Goal: Communication & Community: Answer question/provide support

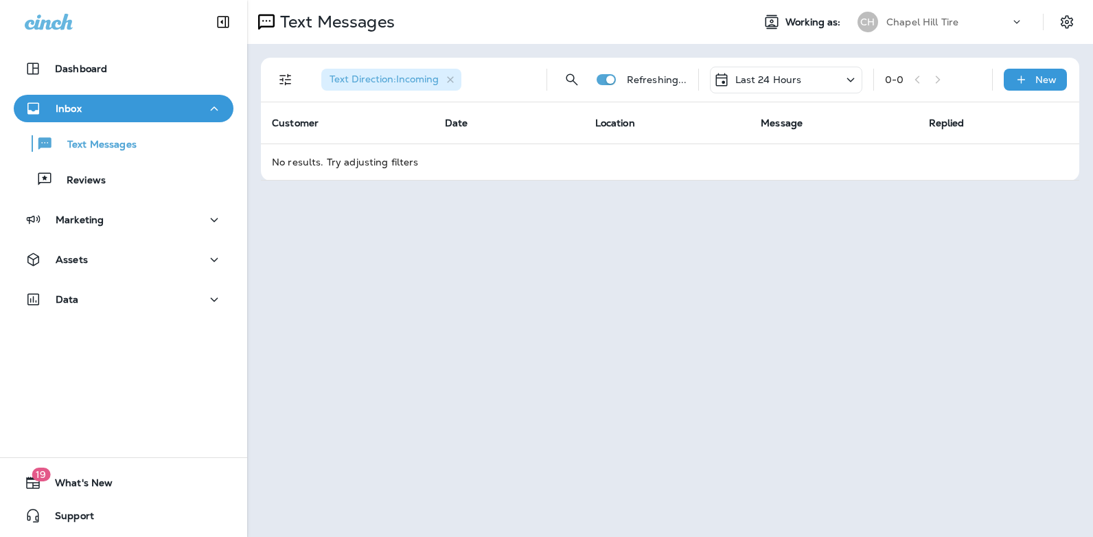
click at [850, 78] on icon at bounding box center [850, 79] width 16 height 17
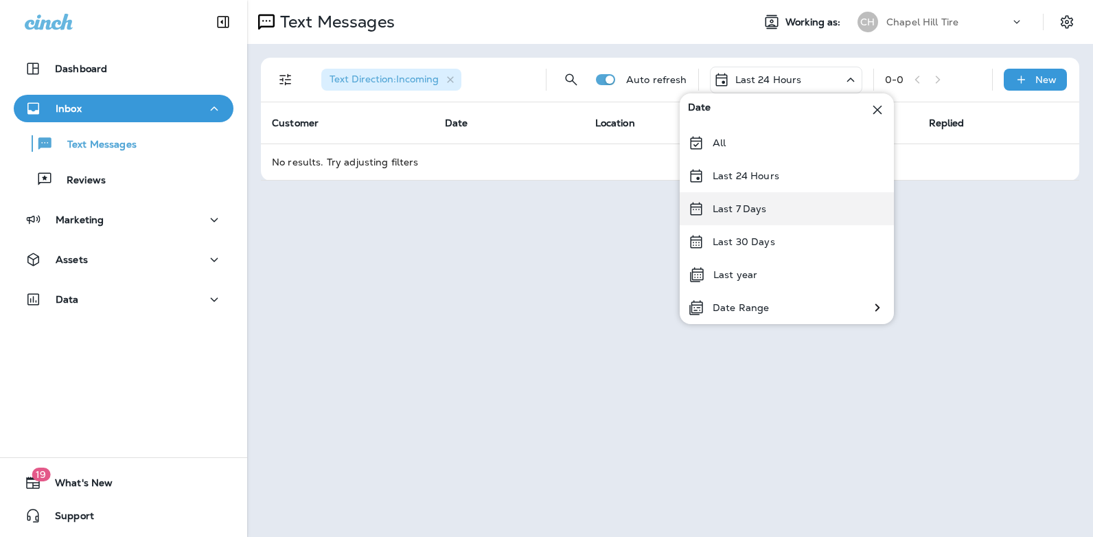
click at [778, 205] on div "Last 7 Days" at bounding box center [787, 208] width 214 height 33
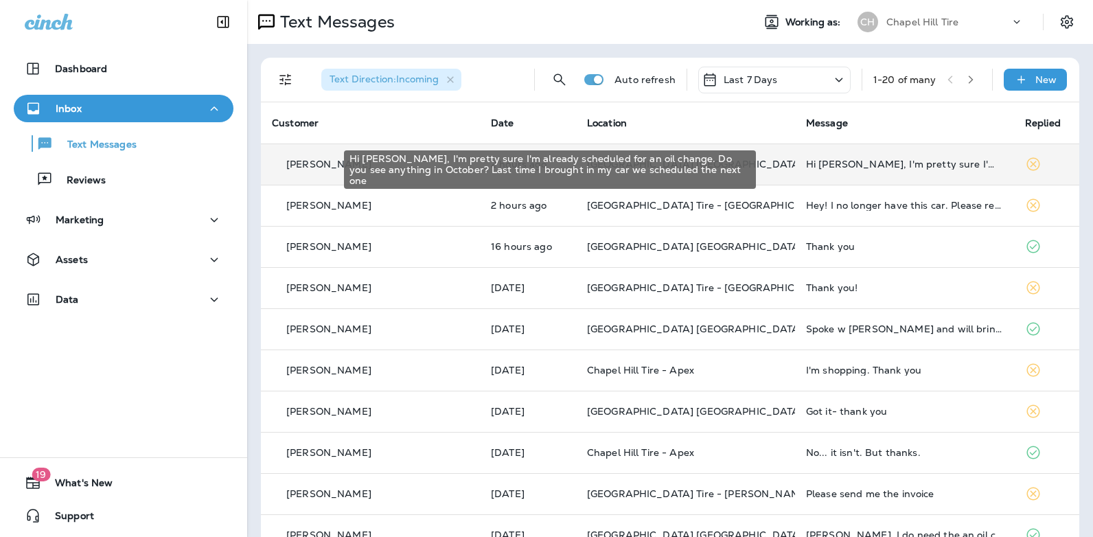
click at [806, 164] on div "Hi [PERSON_NAME], I'm pretty sure I'm already scheduled for an oil change. Do y…" at bounding box center [904, 164] width 197 height 11
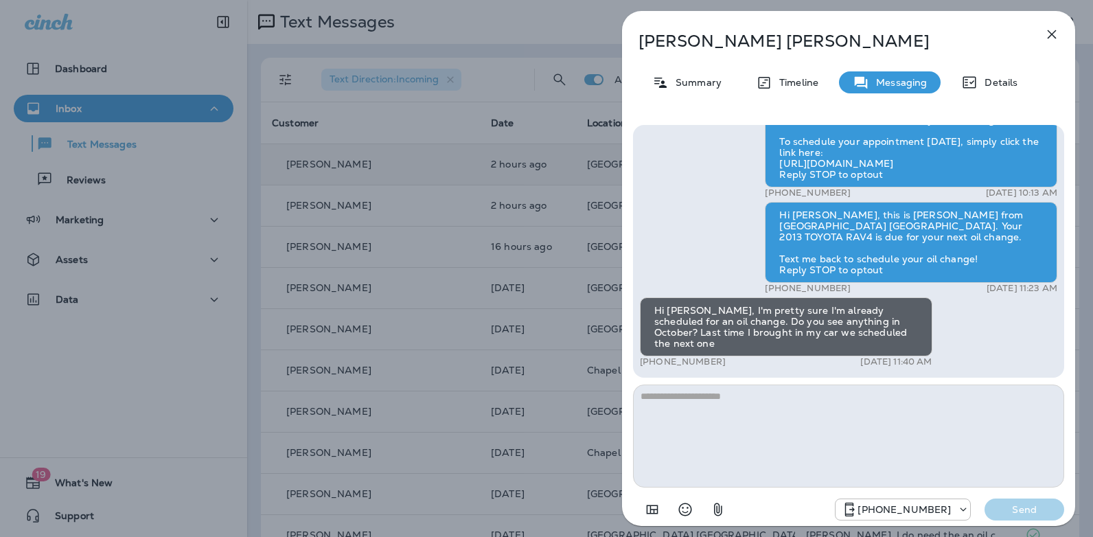
click at [730, 401] on textarea at bounding box center [848, 435] width 431 height 103
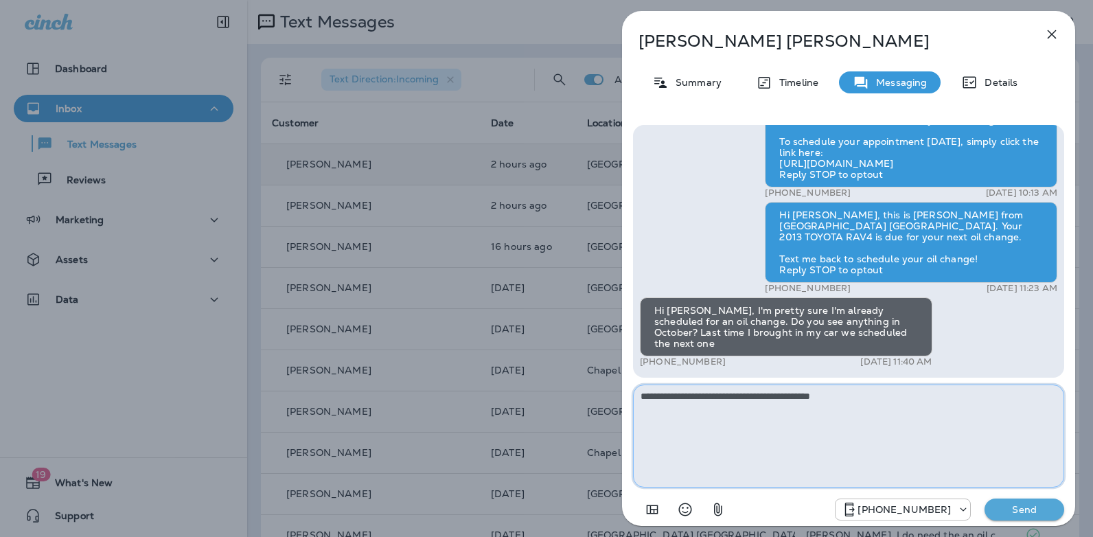
type textarea "**********"
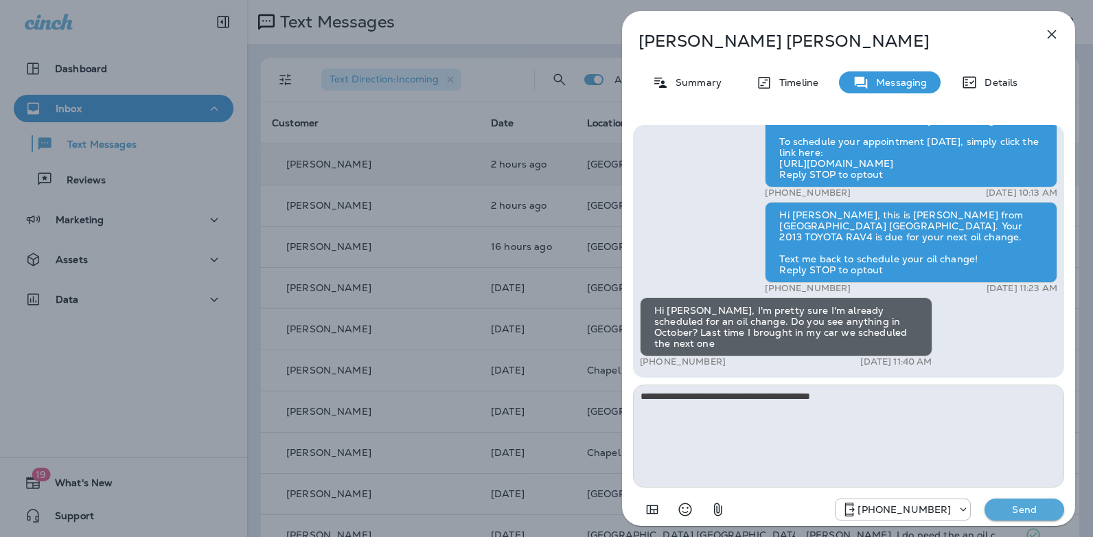
click at [1019, 507] on p "Send" at bounding box center [1024, 509] width 58 height 12
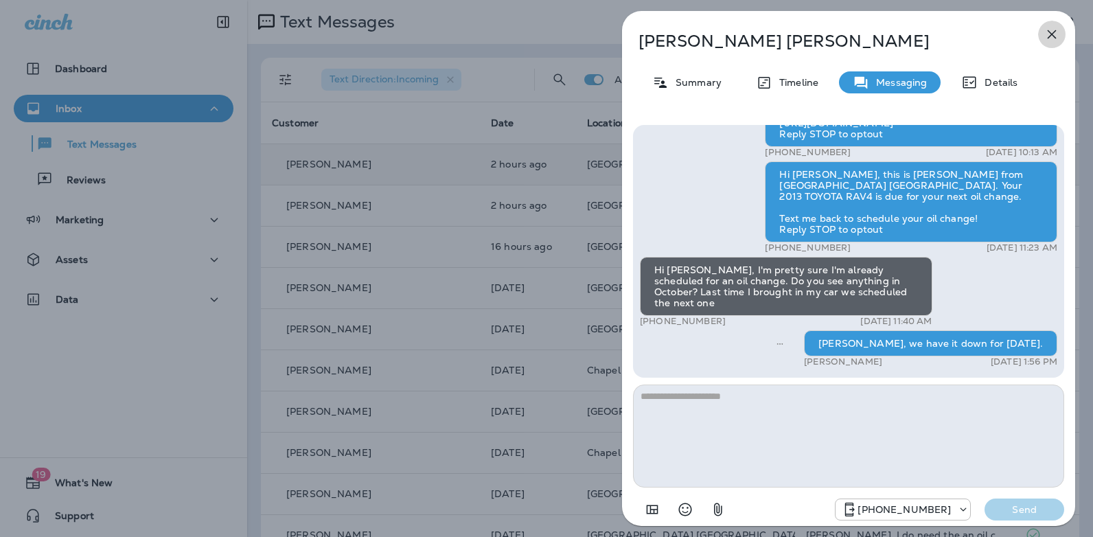
click at [1055, 35] on icon "button" at bounding box center [1051, 34] width 16 height 16
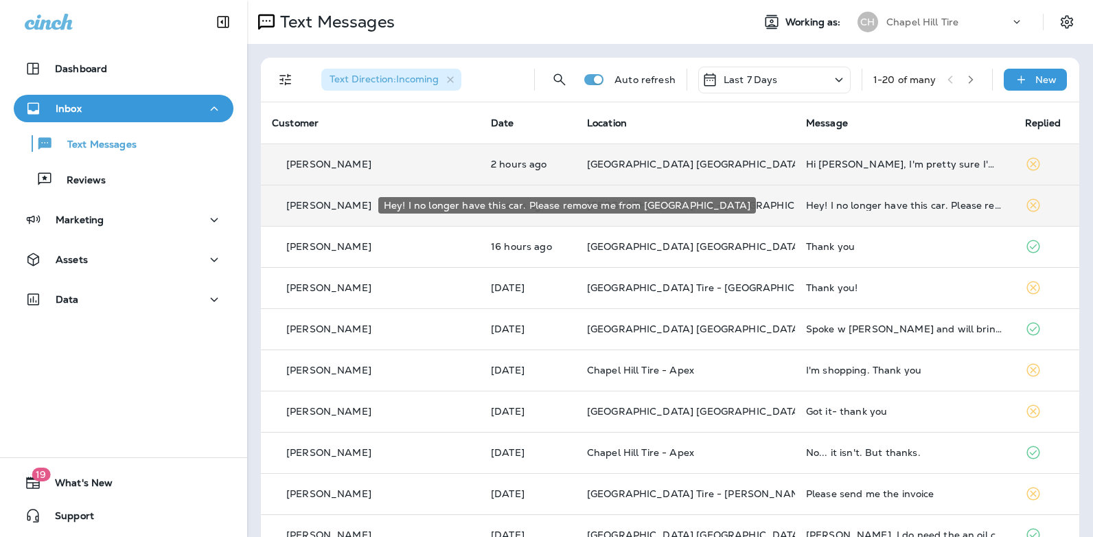
click at [869, 203] on div "Hey! I no longer have this car. Please remove me from [GEOGRAPHIC_DATA]" at bounding box center [904, 205] width 197 height 11
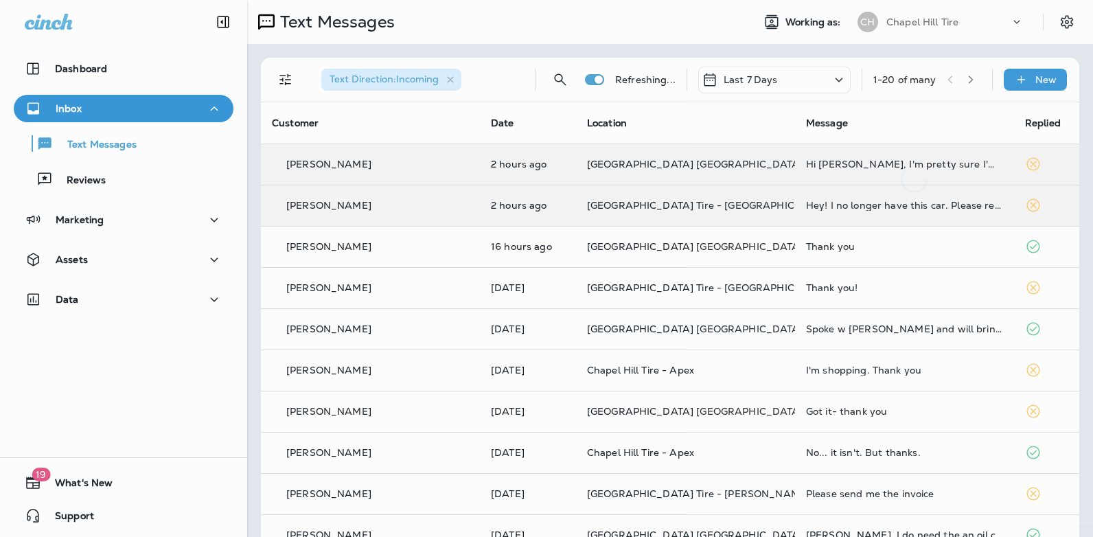
click at [869, 203] on div at bounding box center [914, 268] width 453 height 515
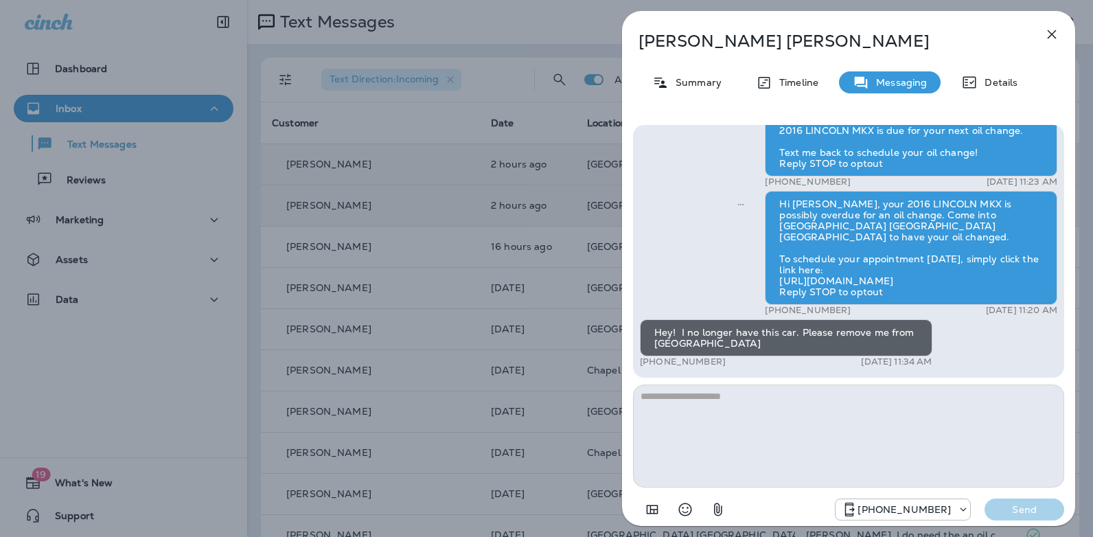
click at [1054, 30] on icon "button" at bounding box center [1051, 34] width 16 height 16
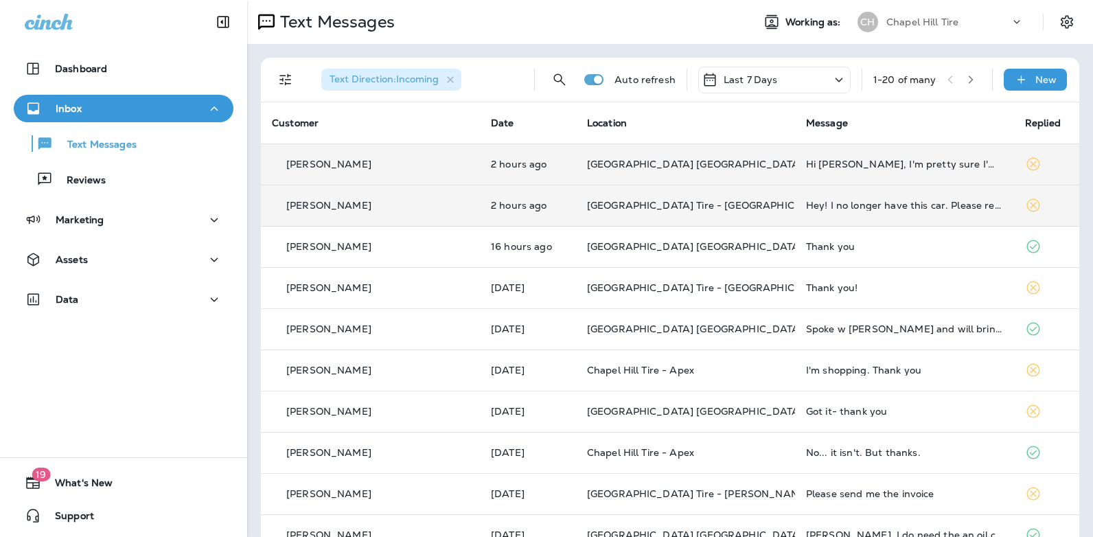
click at [806, 209] on div "Hey! I no longer have this car. Please remove me from [GEOGRAPHIC_DATA]" at bounding box center [904, 205] width 197 height 11
click at [787, 209] on div at bounding box center [914, 268] width 453 height 515
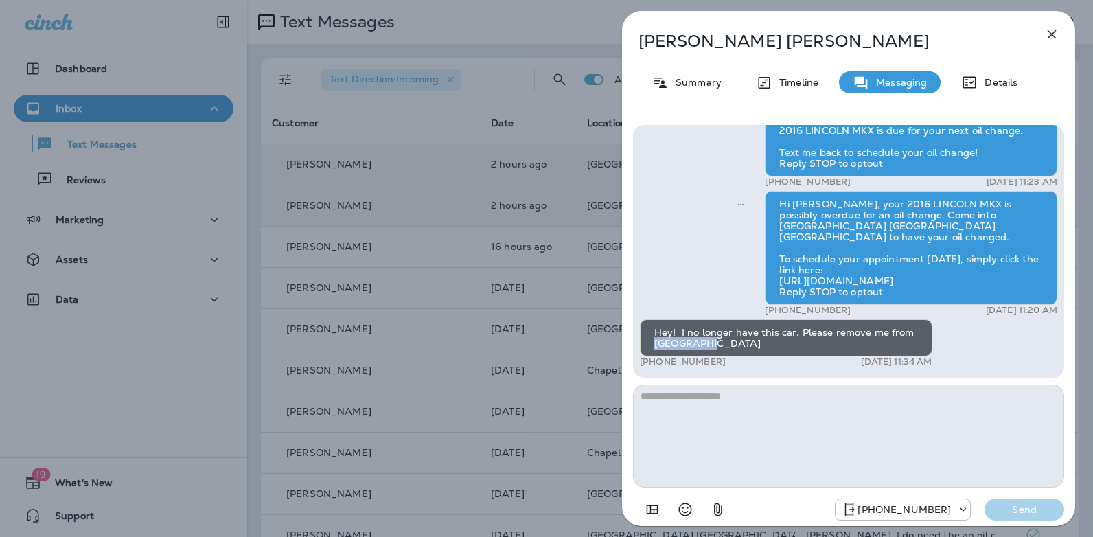
drag, startPoint x: 1064, startPoint y: 345, endPoint x: 1060, endPoint y: 320, distance: 24.9
click at [1060, 320] on div "Hi [PERSON_NAME]! Thank you for choosing [GEOGRAPHIC_DATA] [GEOGRAPHIC_DATA]. C…" at bounding box center [848, 324] width 453 height 420
click at [1054, 32] on icon "button" at bounding box center [1051, 34] width 9 height 9
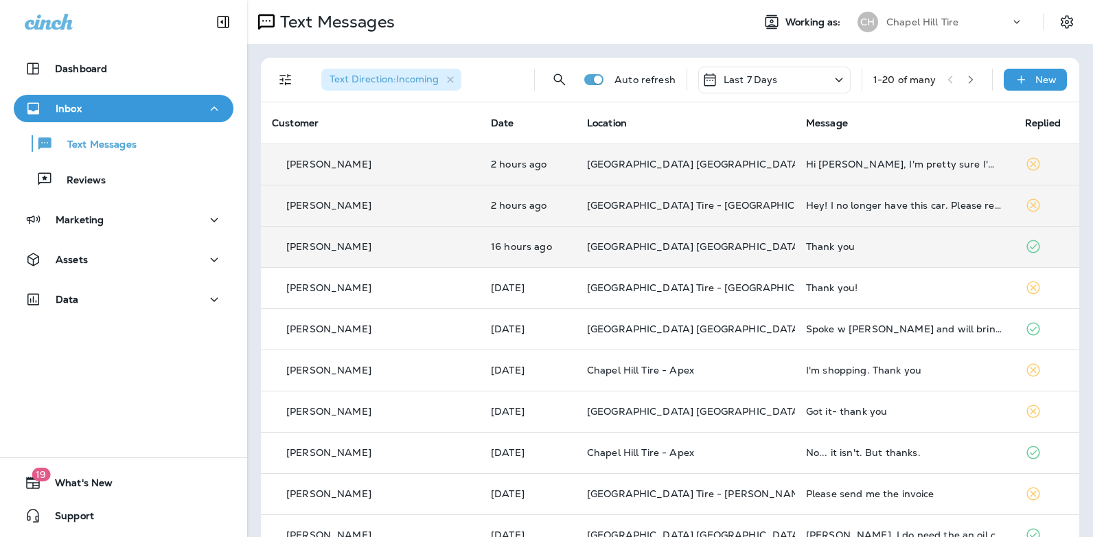
click at [806, 247] on div "Thank you" at bounding box center [904, 246] width 197 height 11
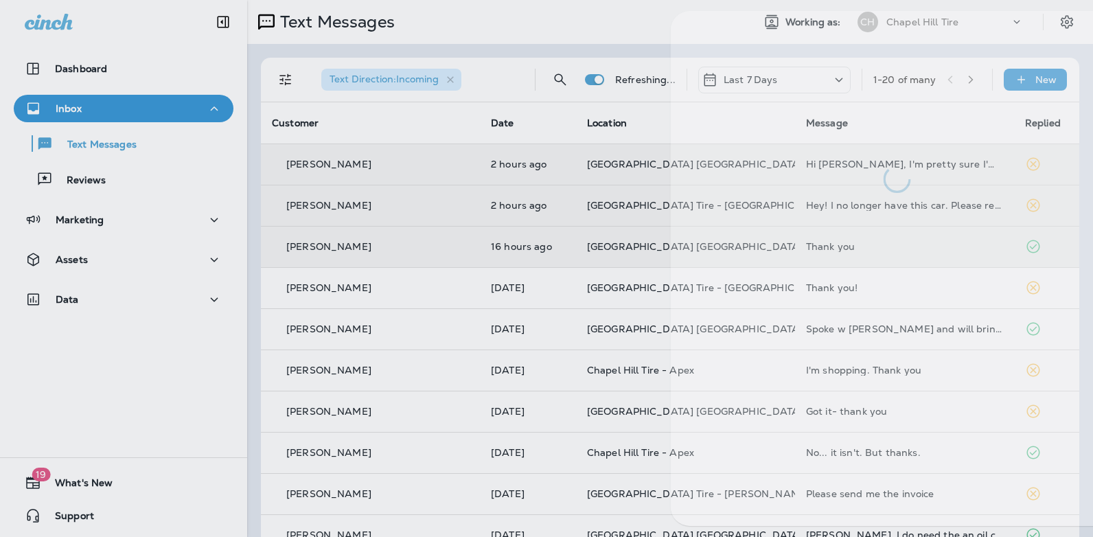
click at [793, 247] on div at bounding box center [897, 268] width 453 height 515
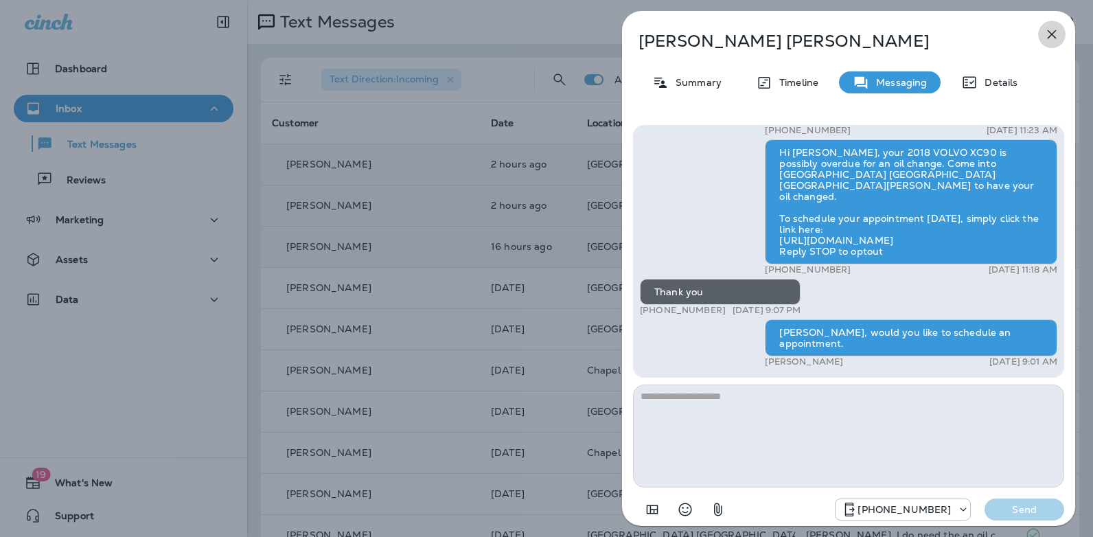
click at [1054, 30] on icon "button" at bounding box center [1051, 34] width 16 height 16
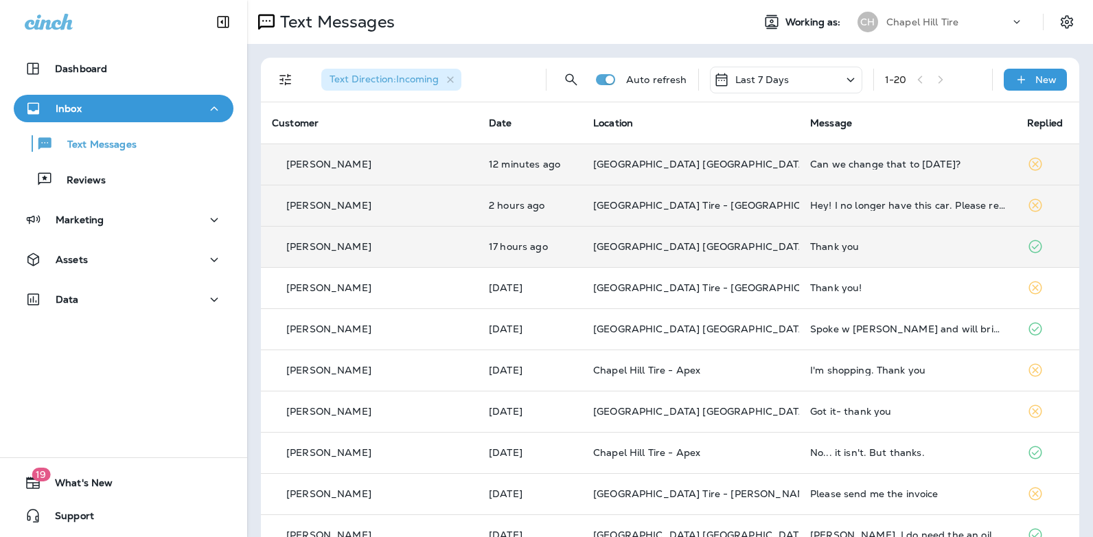
click at [843, 161] on div "Can we change that to [DATE]?" at bounding box center [907, 164] width 195 height 11
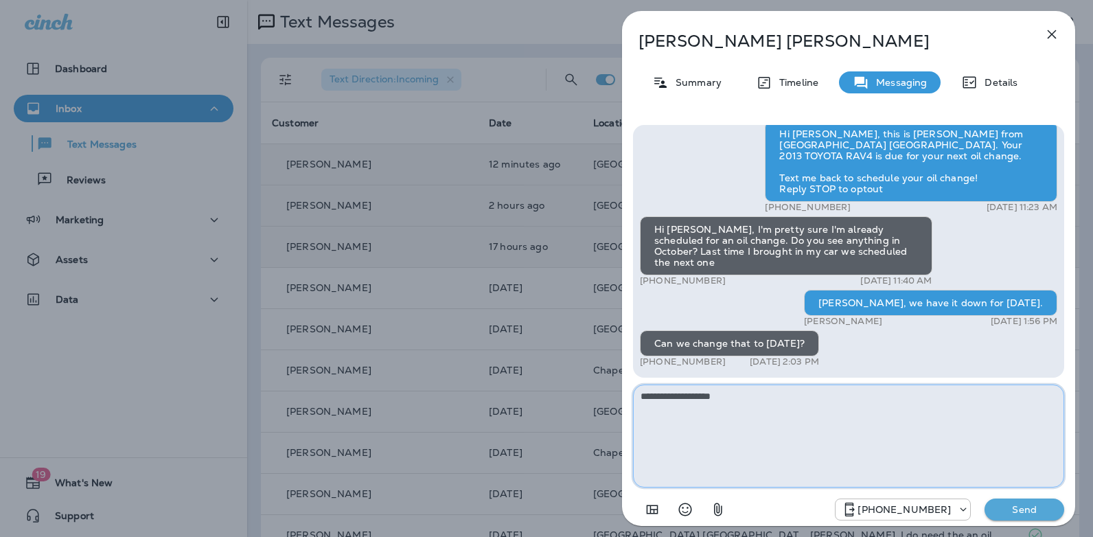
type textarea "**********"
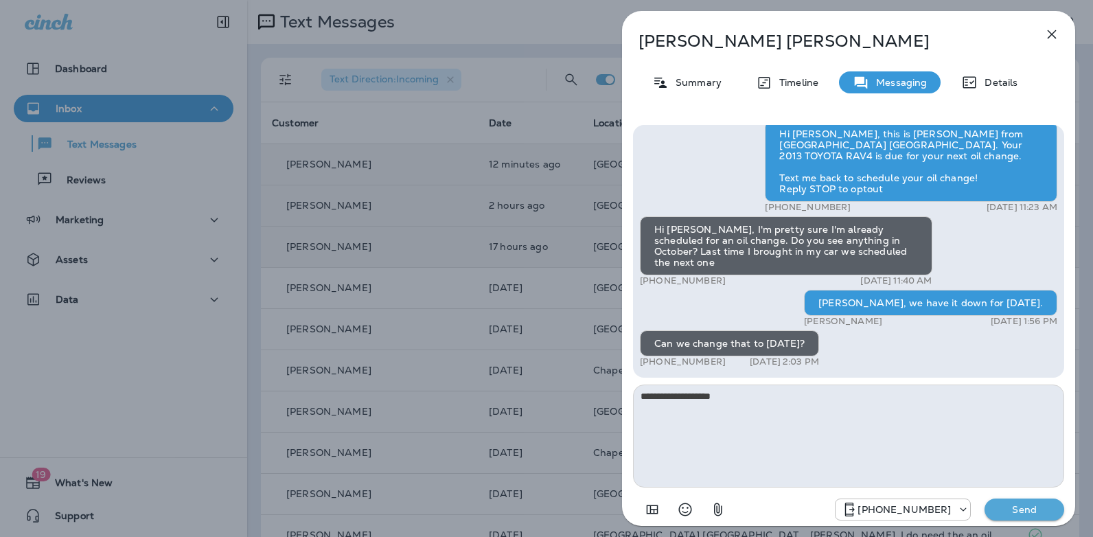
click at [1025, 514] on p "Send" at bounding box center [1024, 509] width 58 height 12
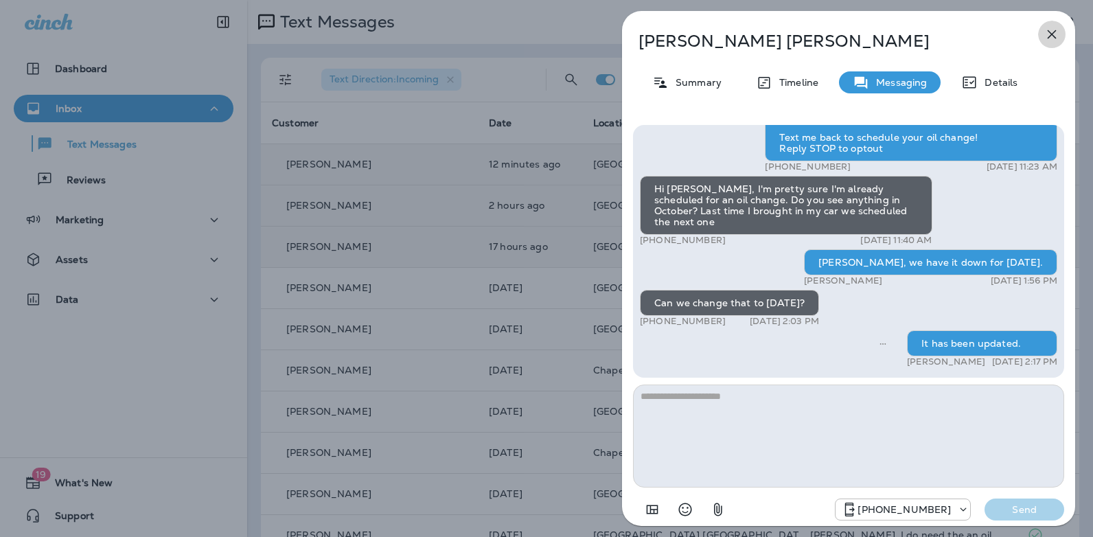
click at [1055, 30] on icon "button" at bounding box center [1051, 34] width 9 height 9
